Goal: Find specific page/section: Find specific page/section

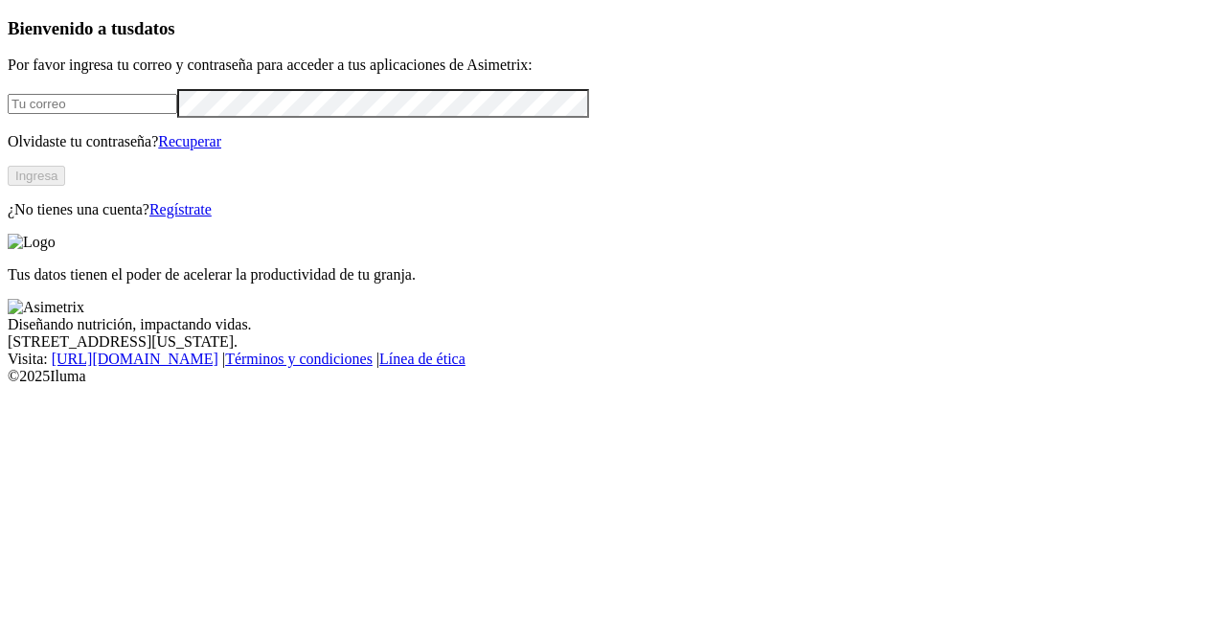
type input "[PERSON_NAME][EMAIL_ADDRESS][PERSON_NAME][DOMAIN_NAME]"
click at [65, 186] on button "Ingresa" at bounding box center [36, 176] width 57 height 20
